Goal: Task Accomplishment & Management: Manage account settings

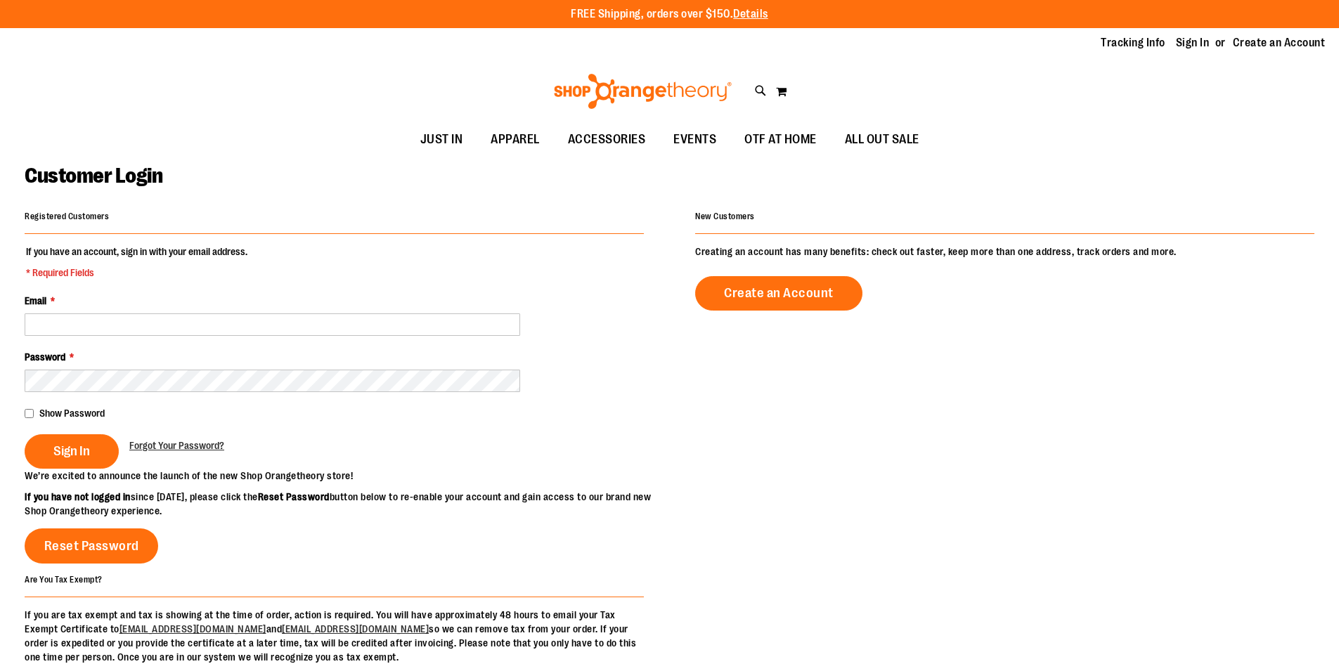
drag, startPoint x: 167, startPoint y: 319, endPoint x: 709, endPoint y: 182, distance: 559.1
click at [709, 182] on div "Customer Login" at bounding box center [670, 185] width 1290 height 44
click at [166, 354] on div "Password *" at bounding box center [334, 371] width 619 height 42
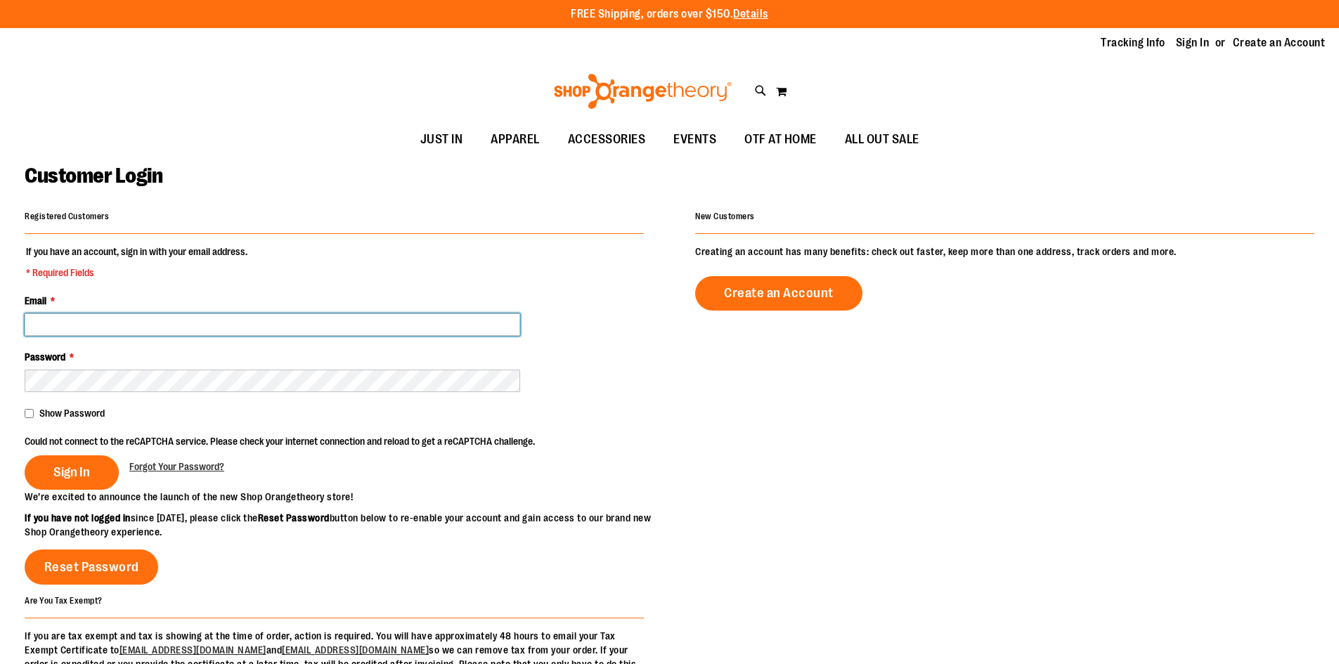
click at [508, 318] on input "Email *" at bounding box center [273, 325] width 496 height 22
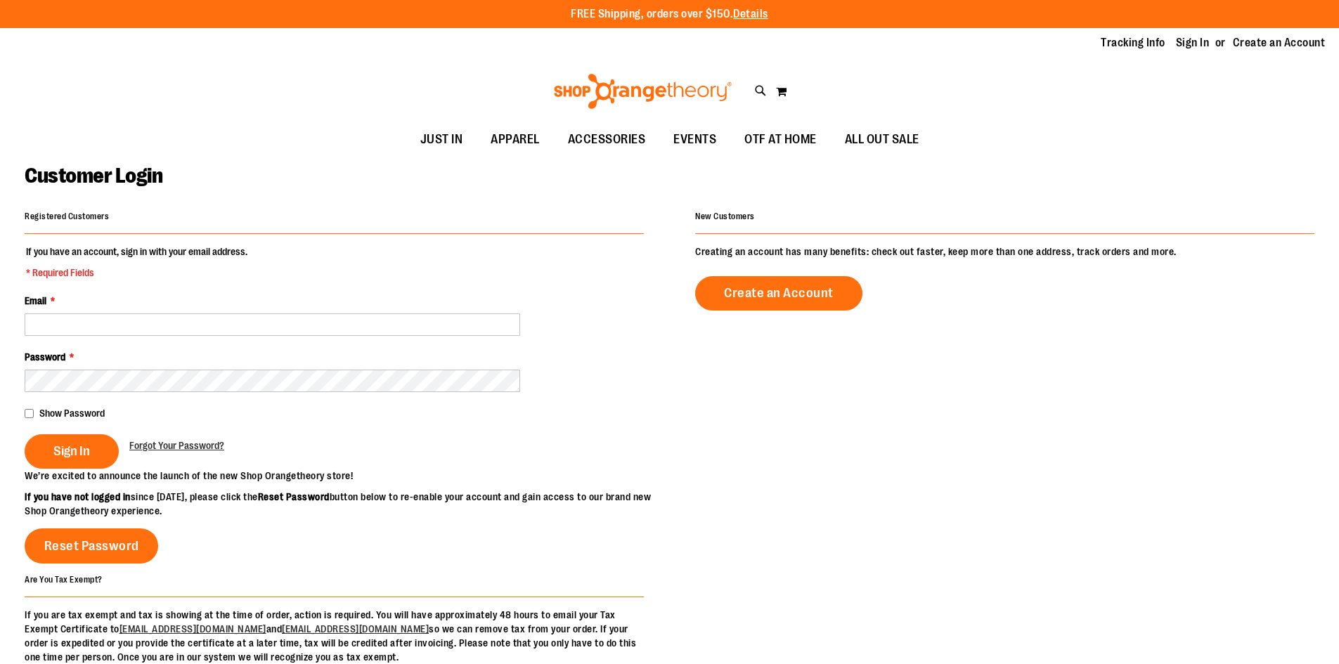
click at [281, 342] on fieldset "If you have an account, sign in with your email address. * Required Fields Emai…" at bounding box center [334, 357] width 619 height 224
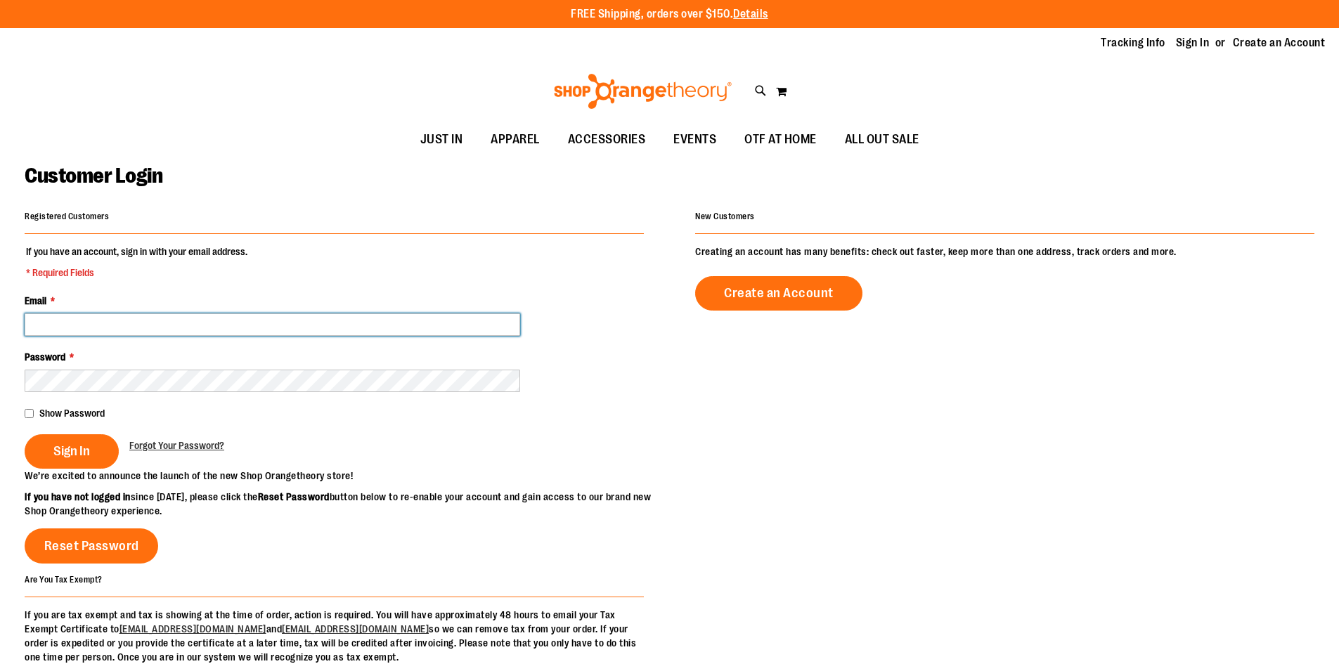
click at [278, 318] on input "Email *" at bounding box center [273, 325] width 496 height 22
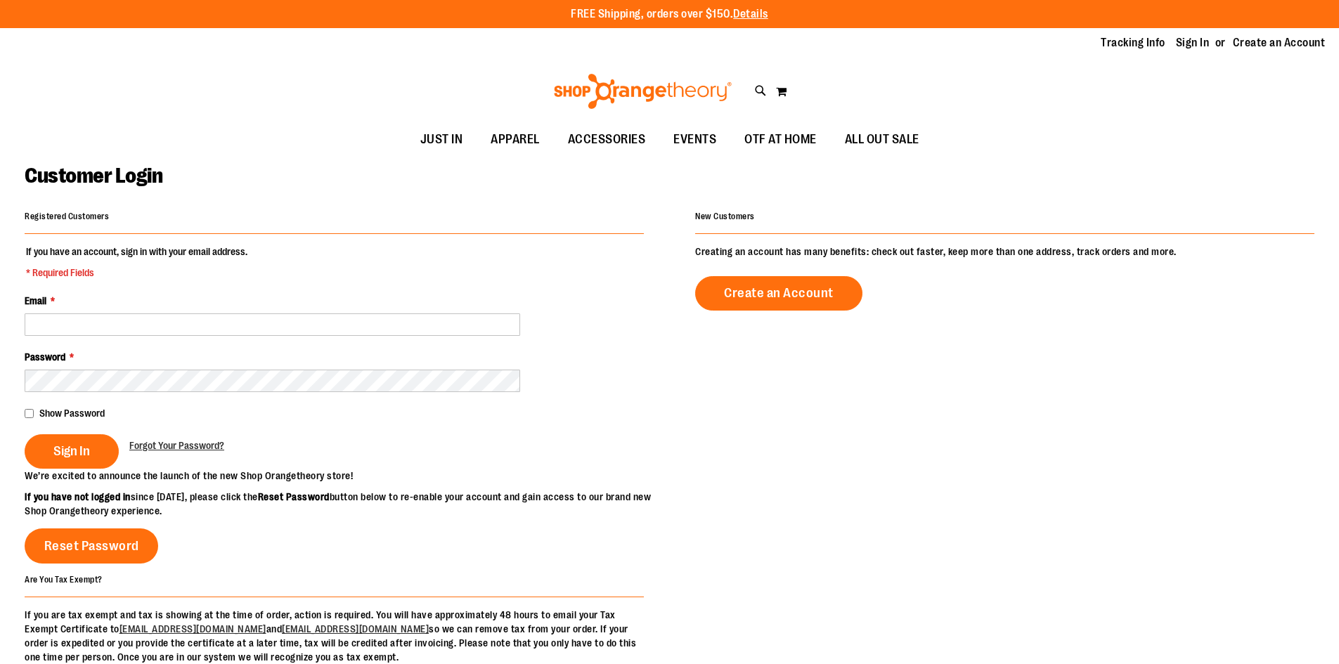
drag, startPoint x: 449, startPoint y: 316, endPoint x: 260, endPoint y: 257, distance: 197.7
click at [261, 256] on fieldset "If you have an account, sign in with your email address. * Required Fields Emai…" at bounding box center [334, 357] width 619 height 224
click at [341, 366] on div "Password *" at bounding box center [334, 371] width 619 height 42
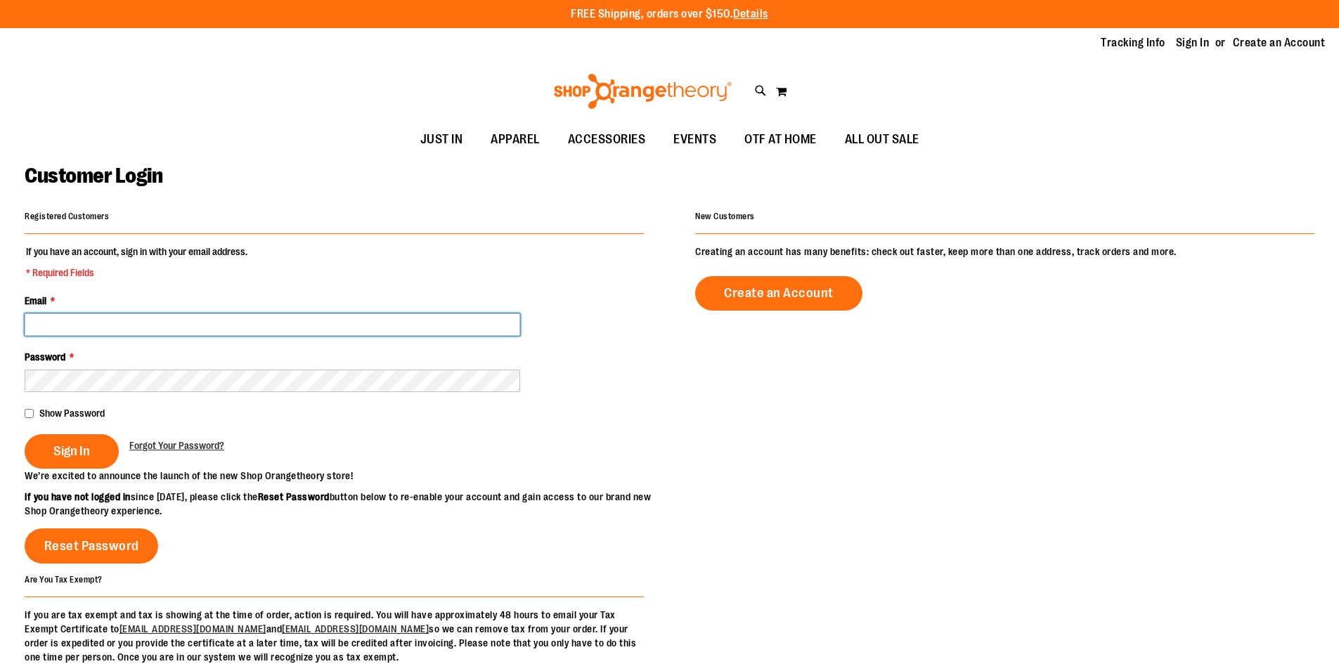
click at [330, 314] on input "Email *" at bounding box center [273, 325] width 496 height 22
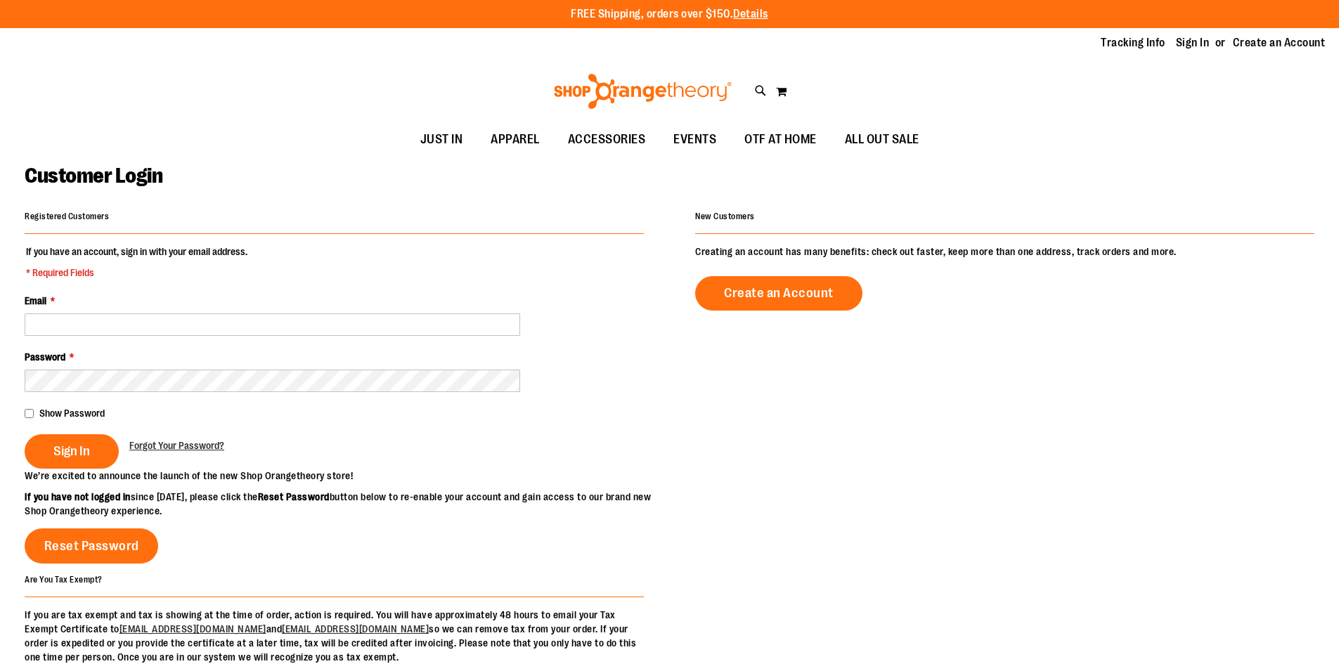
click at [115, 302] on div "Email *" at bounding box center [334, 315] width 619 height 42
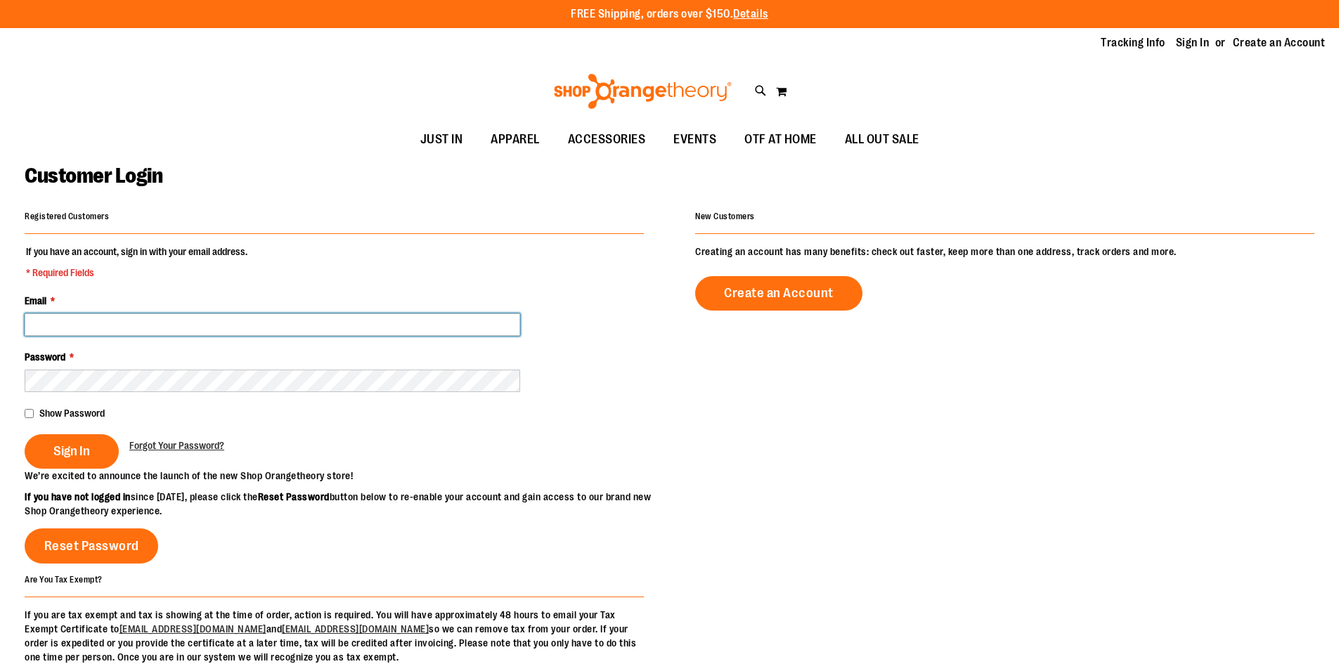
click at [115, 316] on input "Email *" at bounding box center [273, 325] width 496 height 22
click at [159, 326] on input "Email *" at bounding box center [273, 325] width 496 height 22
